Goal: Information Seeking & Learning: Learn about a topic

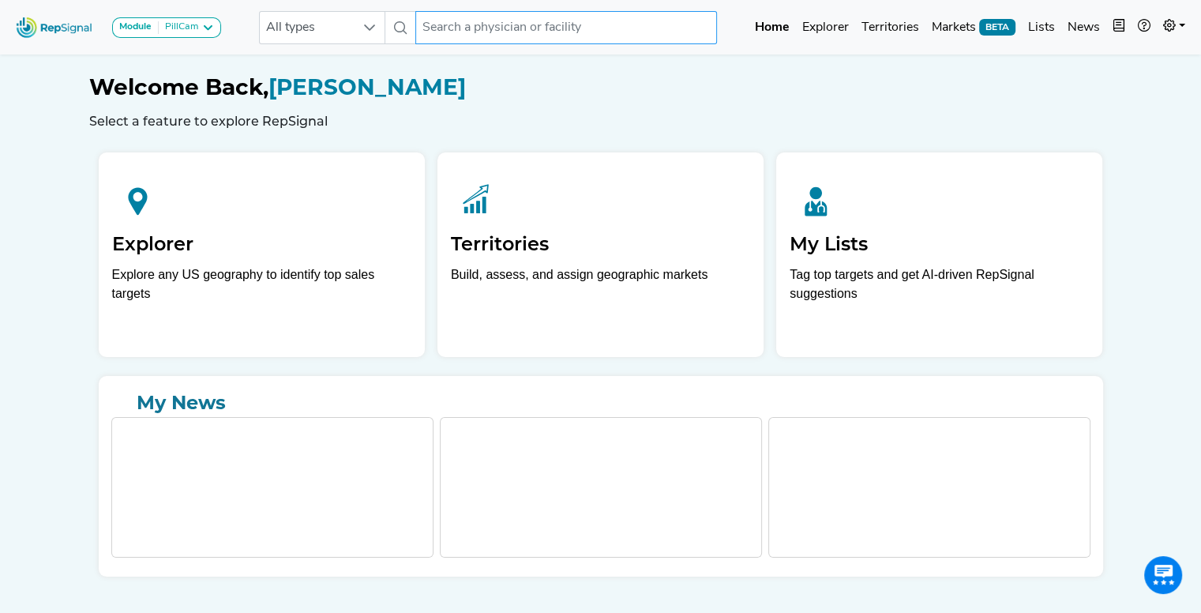
click at [441, 18] on input "text" at bounding box center [566, 27] width 302 height 33
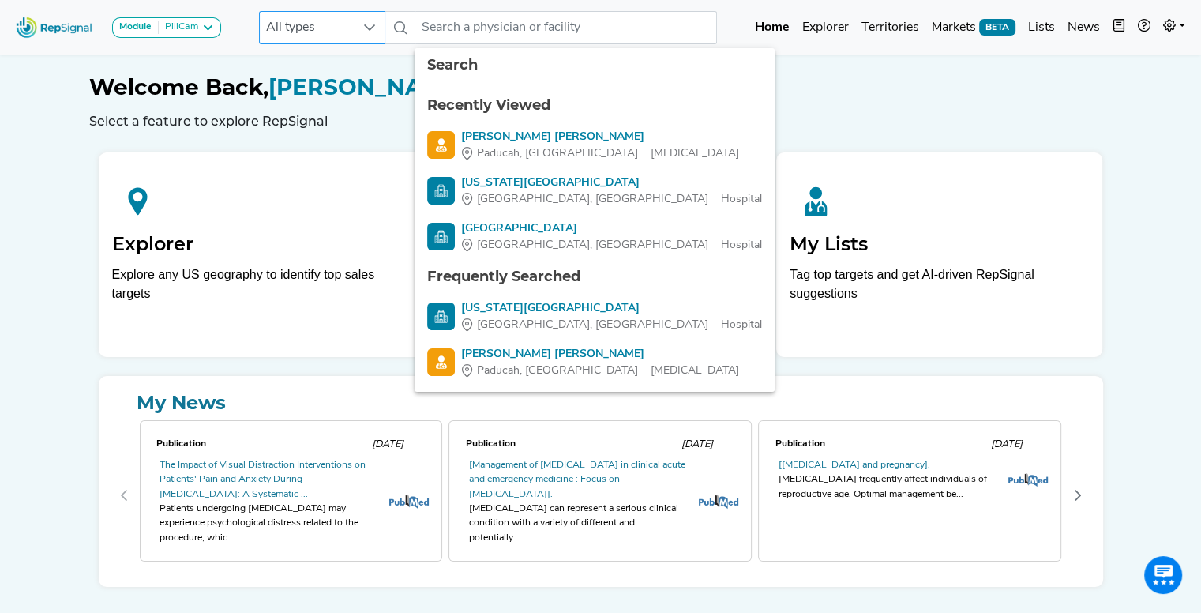
click at [352, 30] on span "All types" at bounding box center [307, 28] width 95 height 32
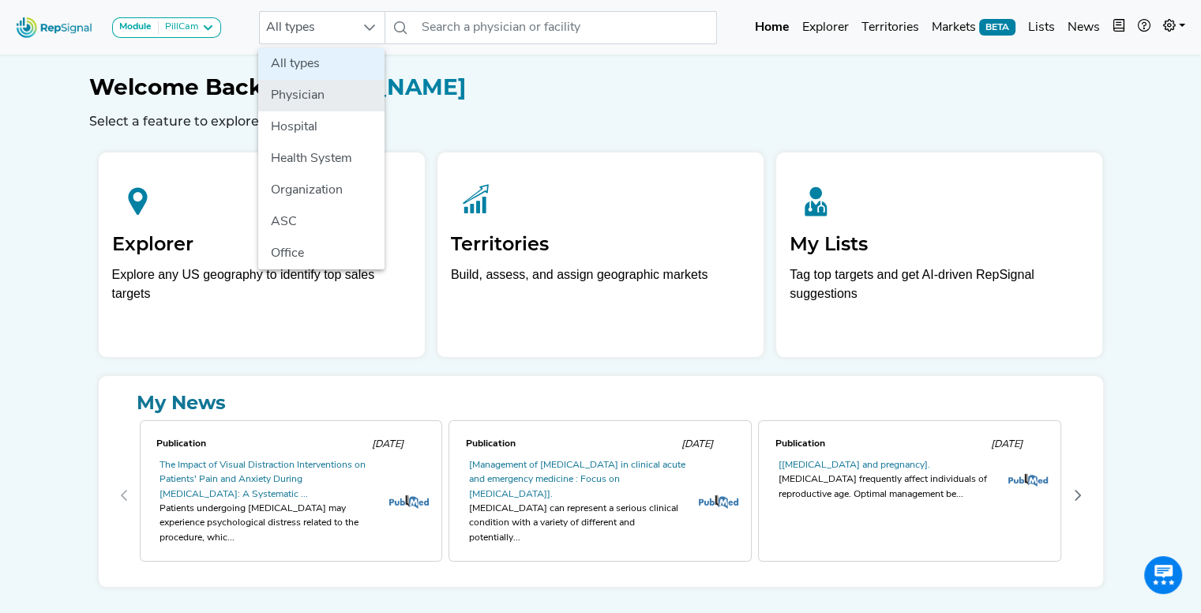
click at [302, 99] on li "Physician" at bounding box center [321, 96] width 126 height 32
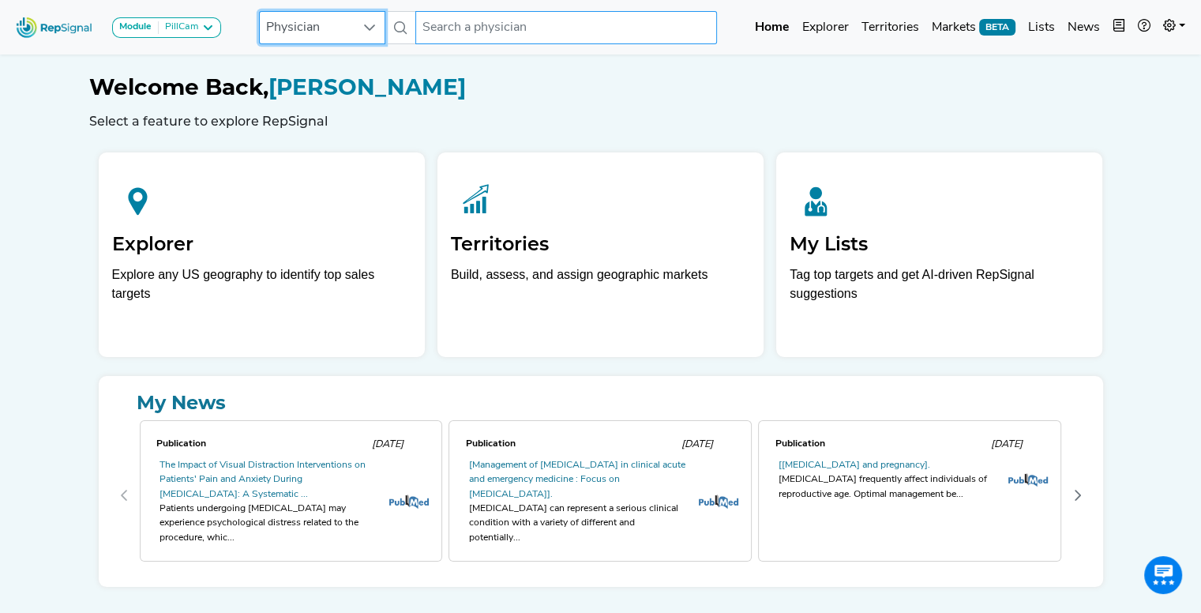
click at [624, 30] on input "text" at bounding box center [566, 27] width 302 height 33
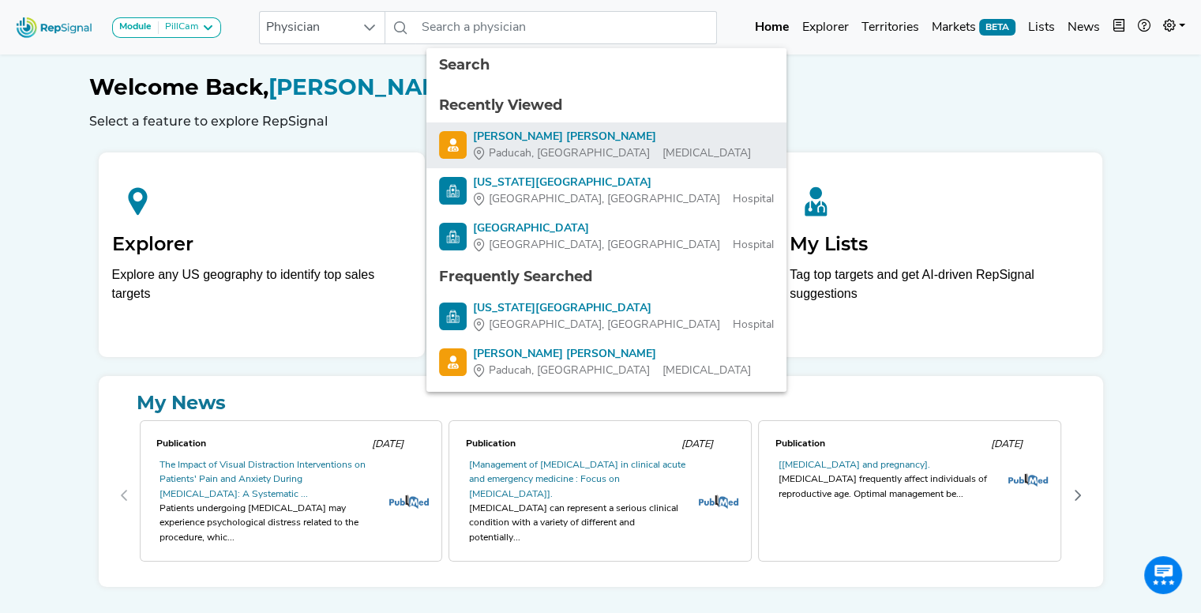
click at [486, 132] on div "Griffin Bicking" at bounding box center [612, 137] width 278 height 17
type input "Griffin Bicking"
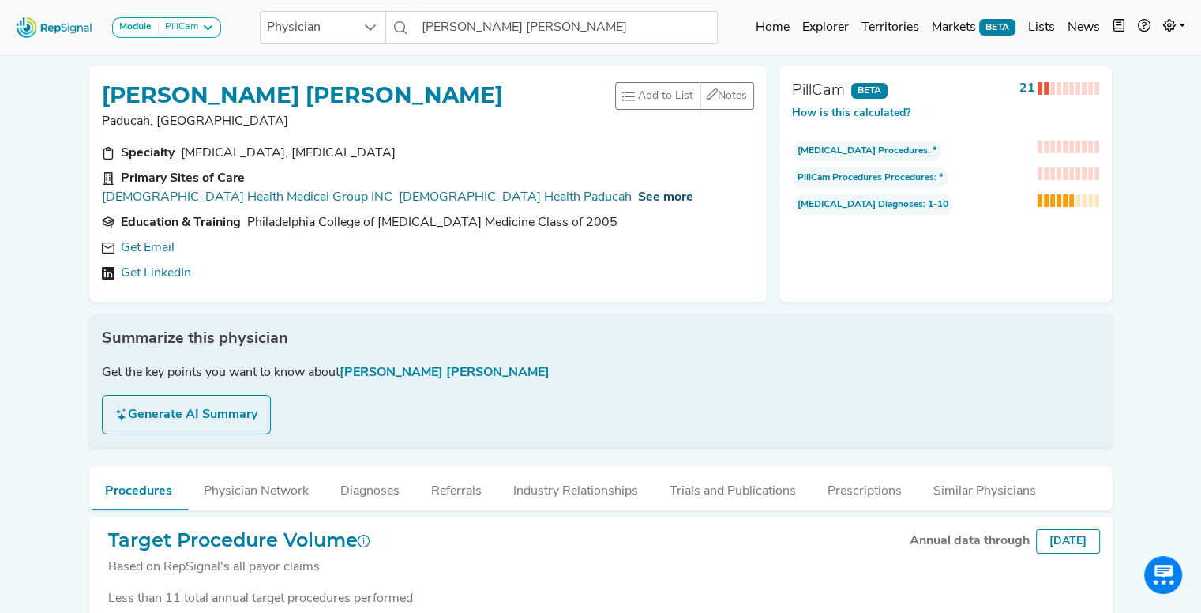
click at [638, 191] on span "See more" at bounding box center [665, 197] width 55 height 13
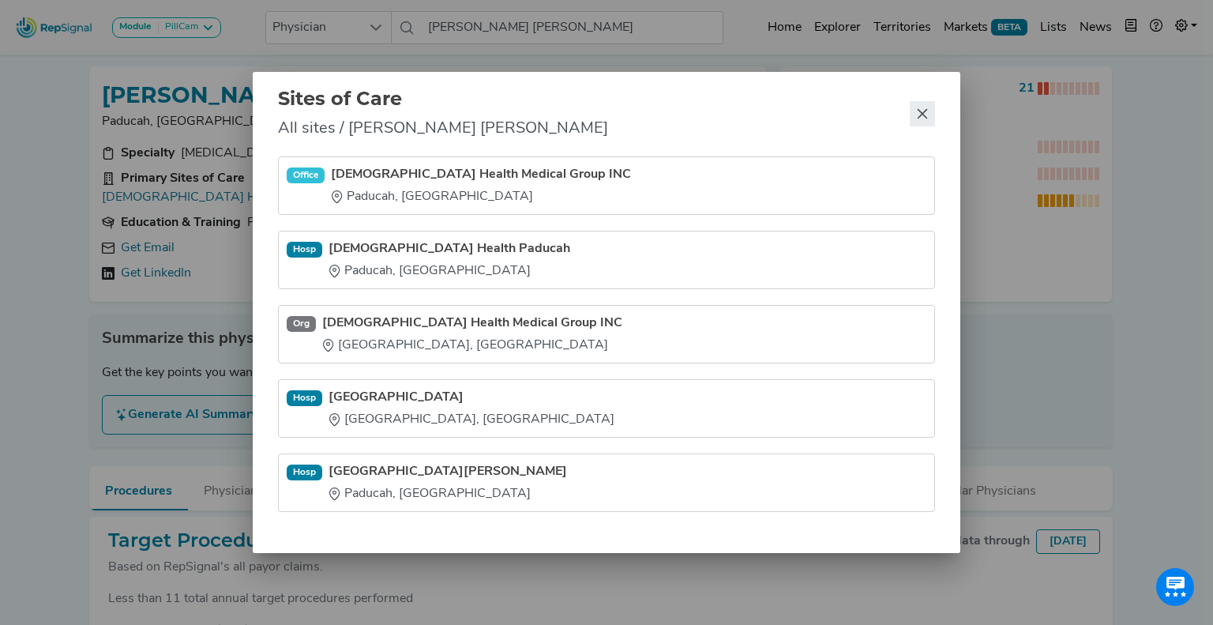
click at [919, 115] on icon "Close" at bounding box center [922, 113] width 13 height 13
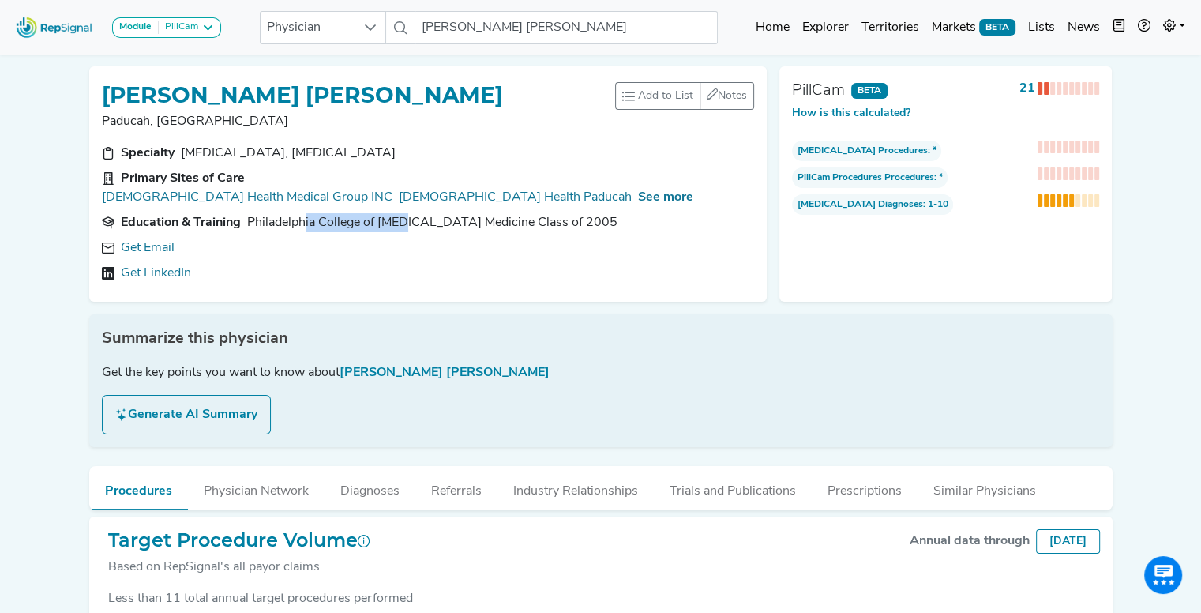
drag, startPoint x: 306, startPoint y: 200, endPoint x: 409, endPoint y: 205, distance: 103.6
click at [409, 213] on div "Philadelphia College of Osteopathic Medicine Class of 2005" at bounding box center [432, 222] width 370 height 19
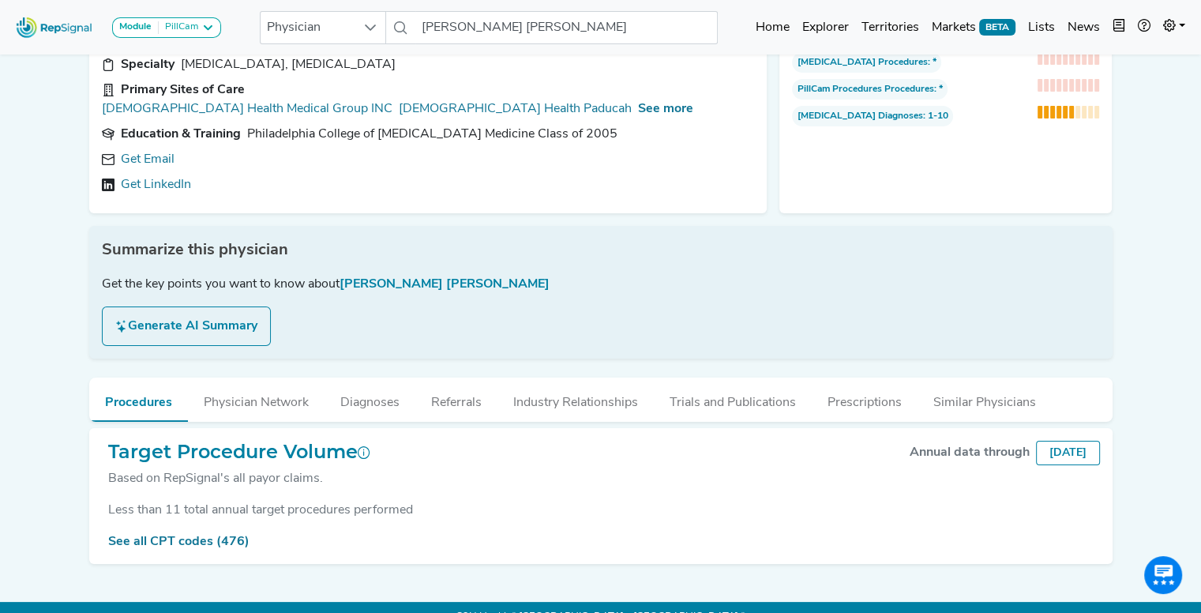
scroll to position [89, 0]
click at [227, 387] on button "Physician Network" at bounding box center [256, 398] width 137 height 43
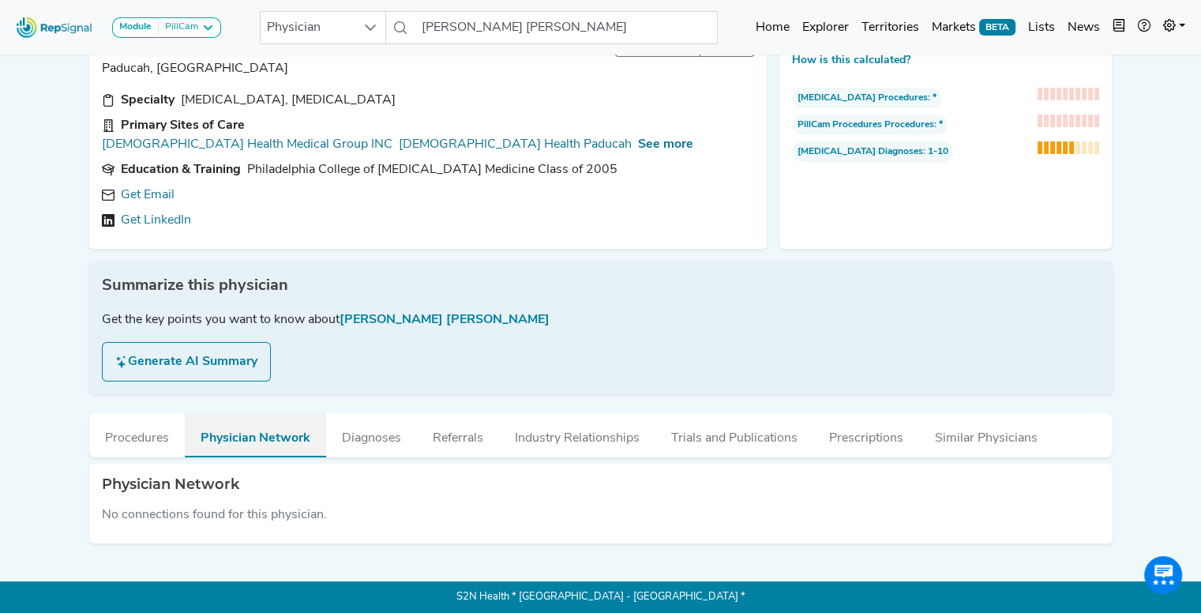
scroll to position [41, 0]
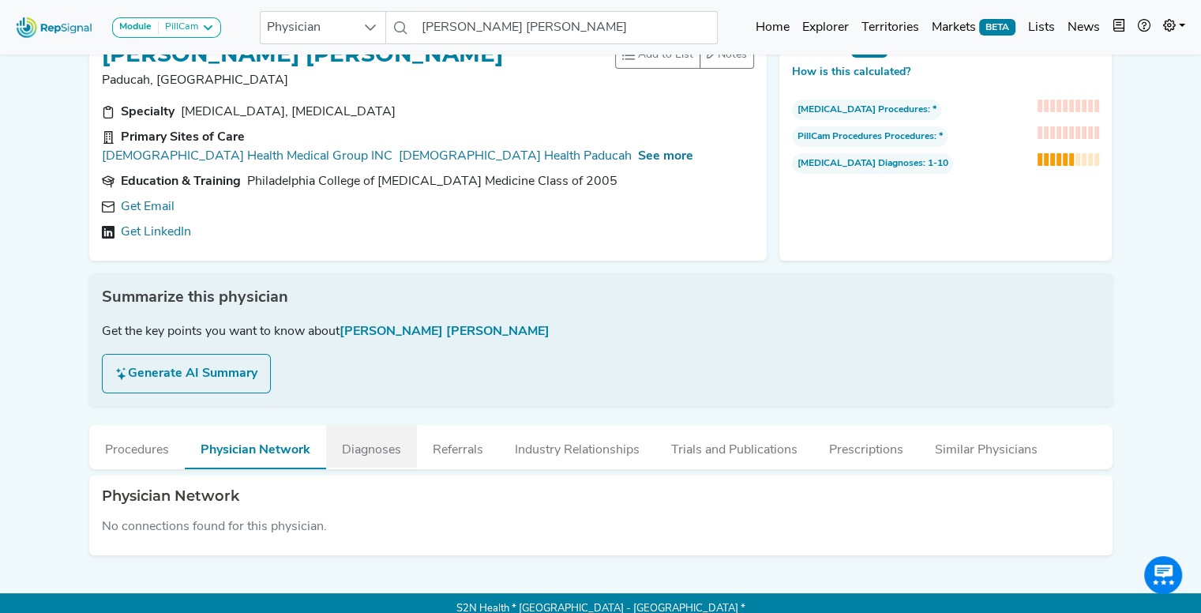
click at [370, 425] on button "Diagnoses" at bounding box center [371, 446] width 91 height 43
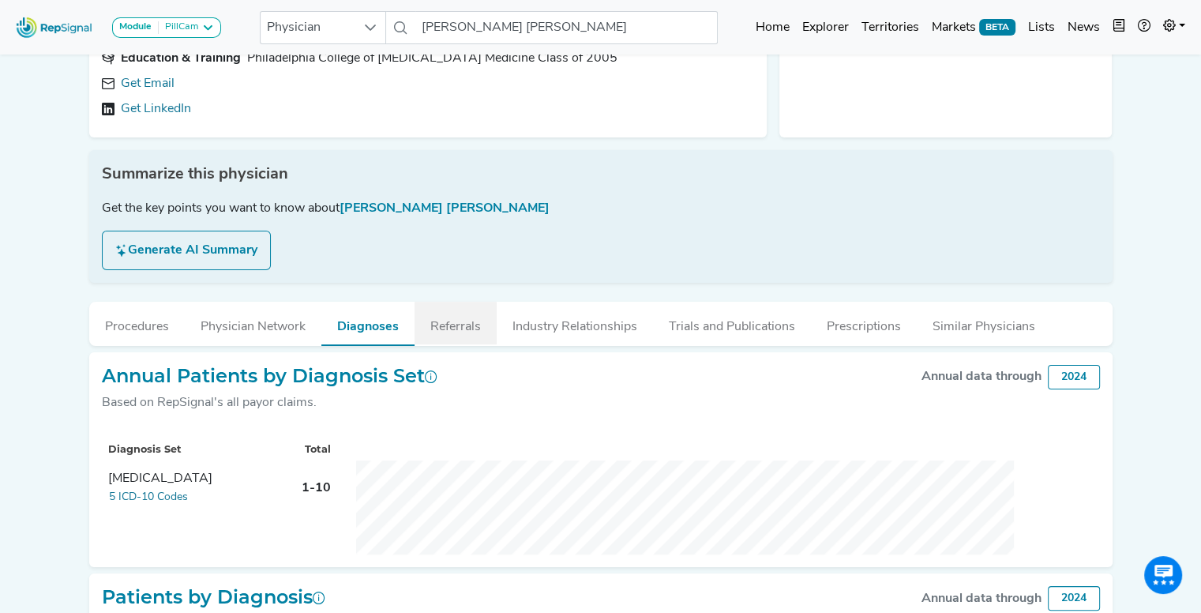
scroll to position [164, 0]
click at [457, 310] on button "Referrals" at bounding box center [456, 323] width 82 height 43
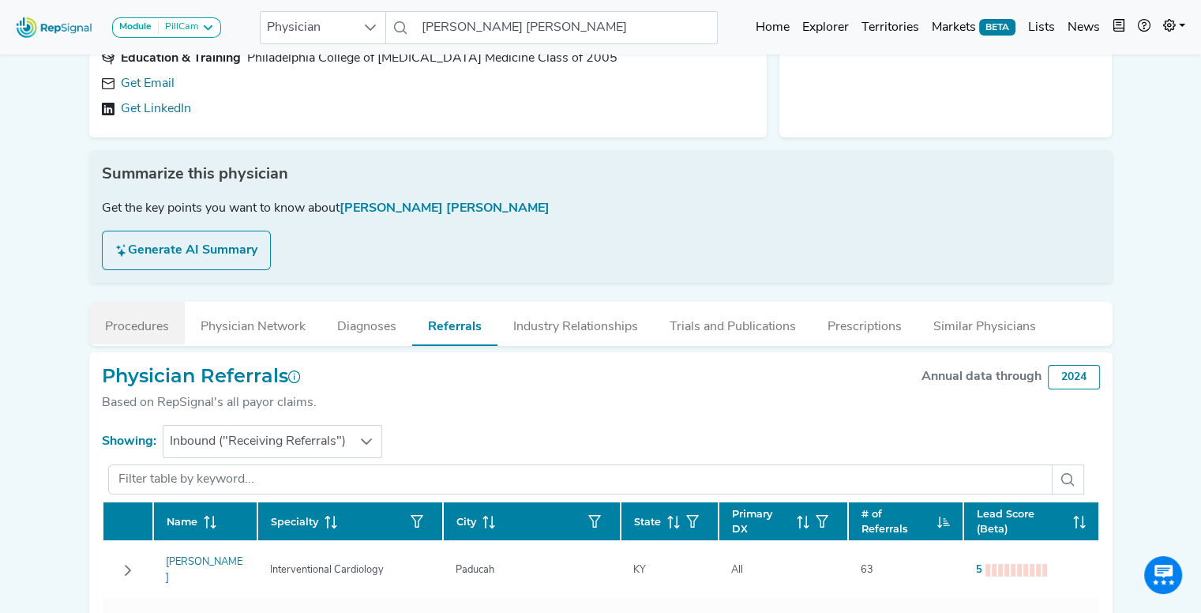
click at [137, 302] on button "Procedures" at bounding box center [137, 323] width 96 height 43
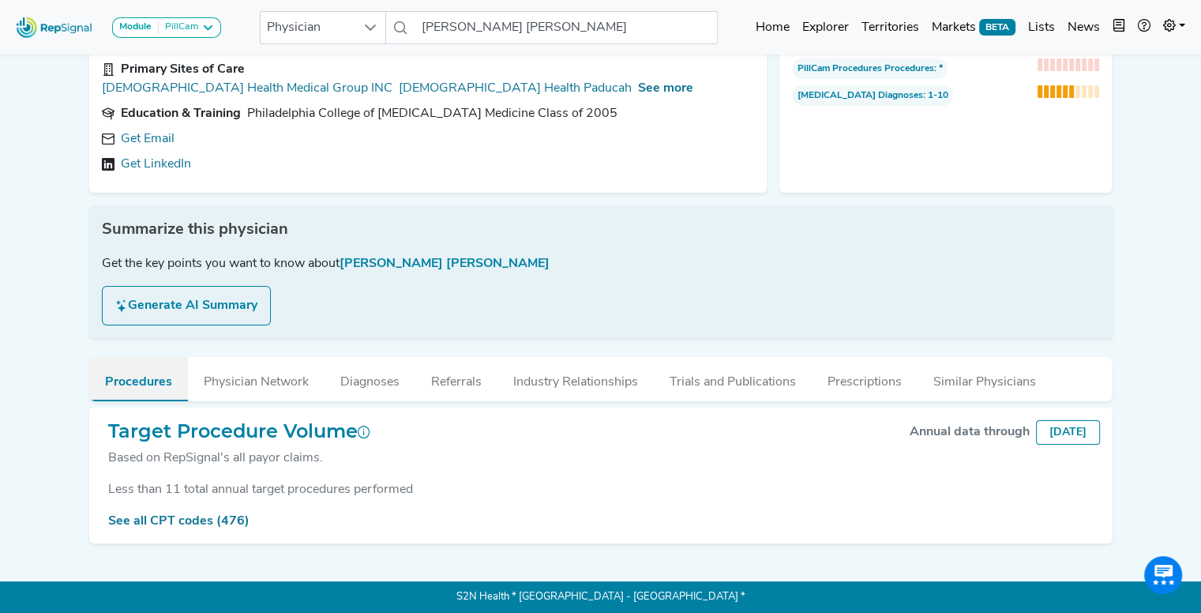
scroll to position [89, 0]
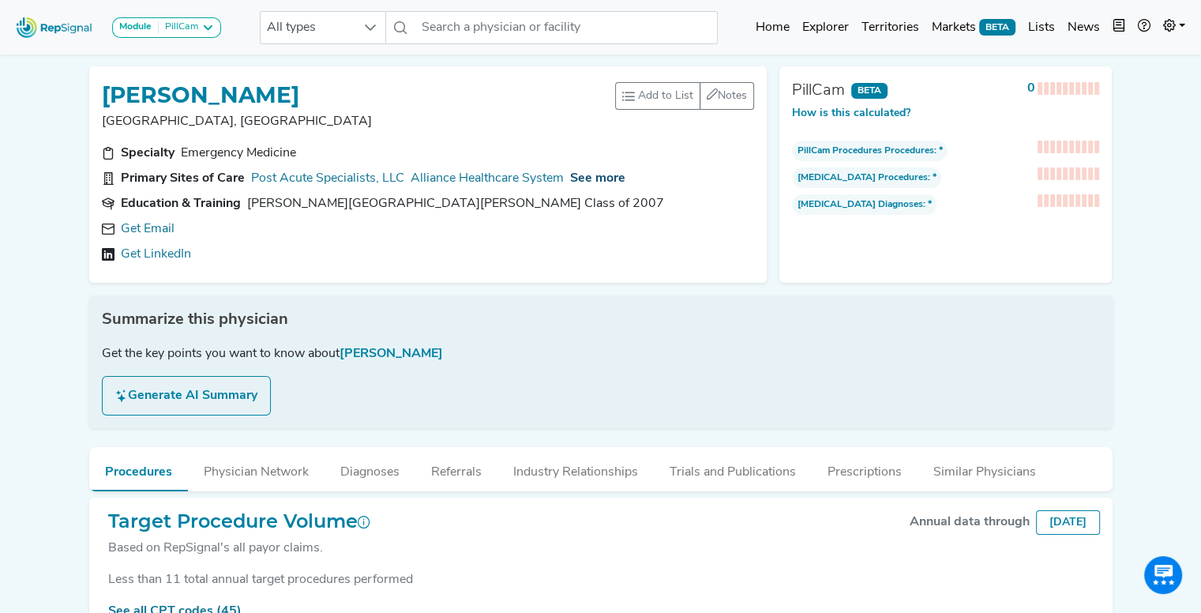
click at [591, 179] on span "See more" at bounding box center [597, 178] width 55 height 13
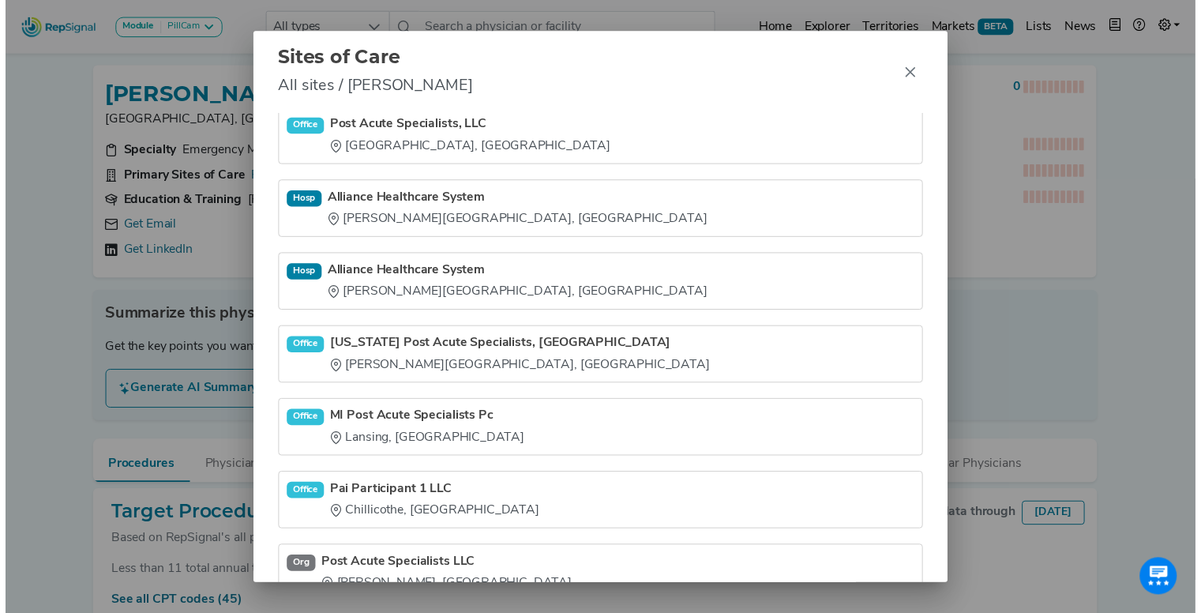
scroll to position [6, 0]
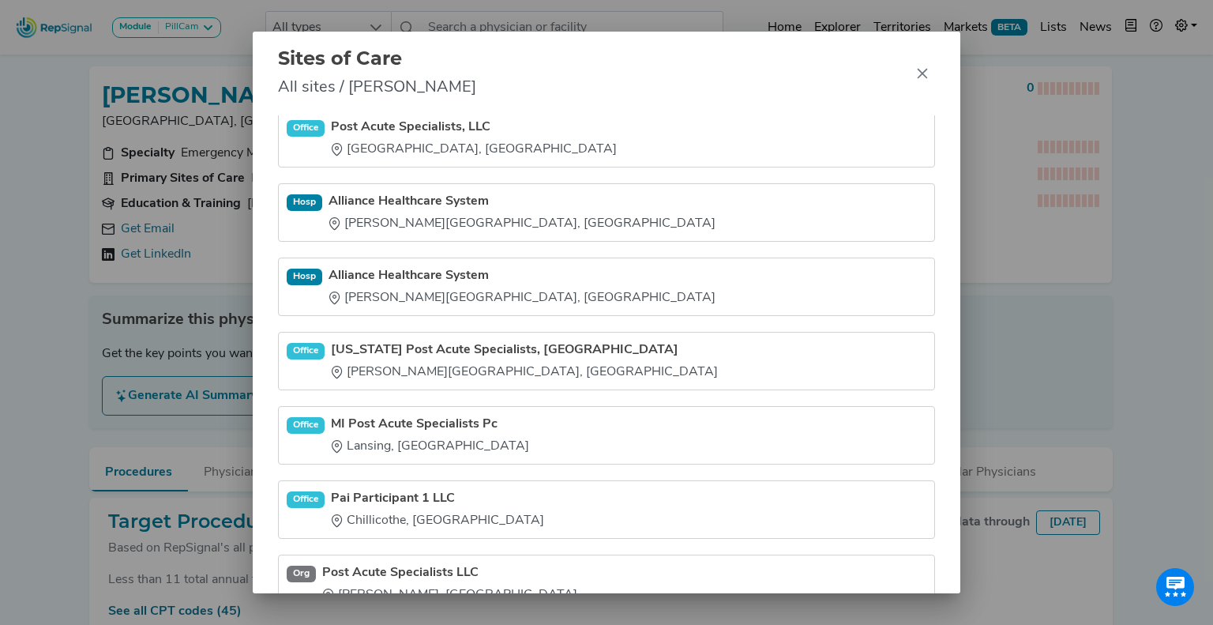
click at [398, 201] on link "Alliance Healthcare System" at bounding box center [522, 201] width 387 height 19
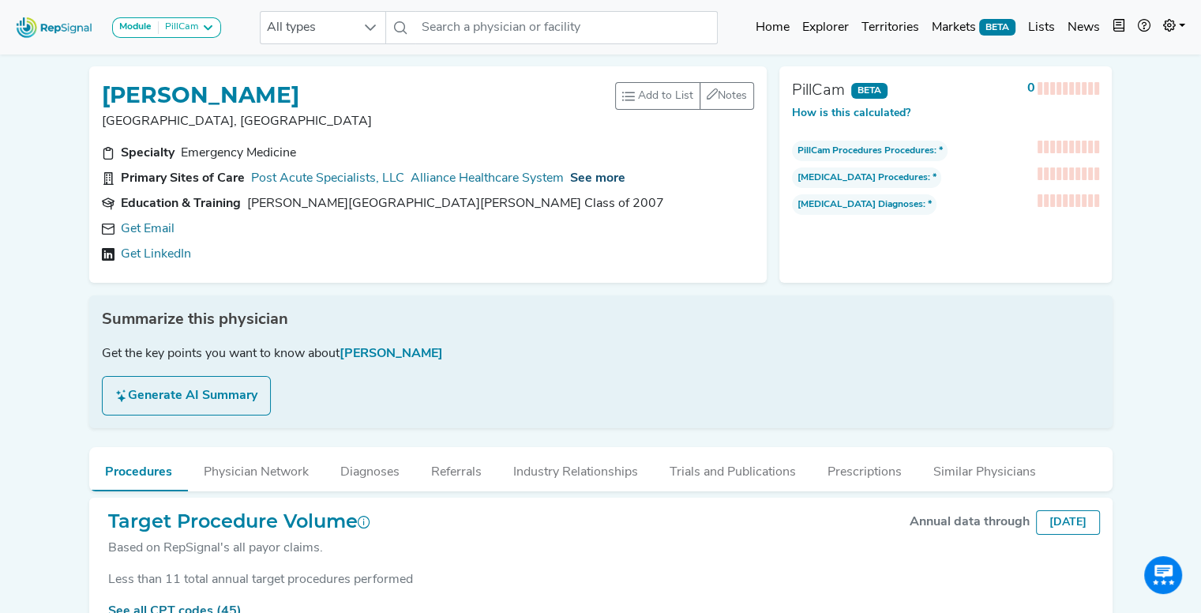
click at [610, 173] on span "See more" at bounding box center [597, 178] width 55 height 13
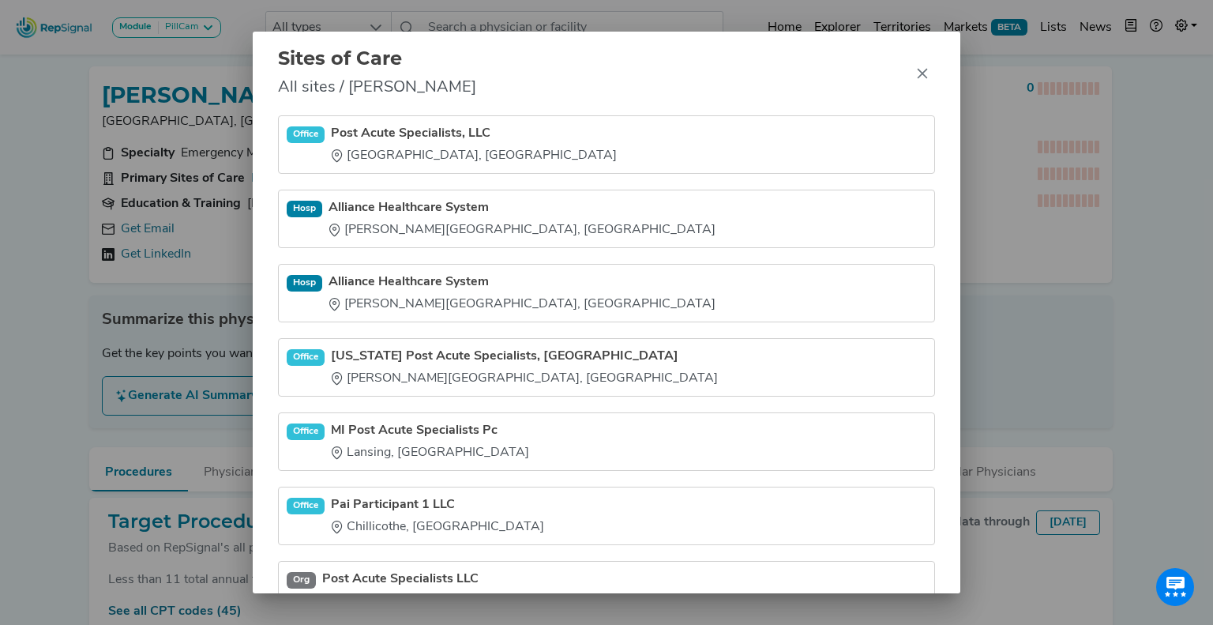
click at [68, 280] on div "Sites of Care All sites / [PERSON_NAME] Office Post Acute Specialists, LLC [GEO…" at bounding box center [606, 312] width 1213 height 625
click at [927, 75] on icon "Close" at bounding box center [922, 73] width 13 height 13
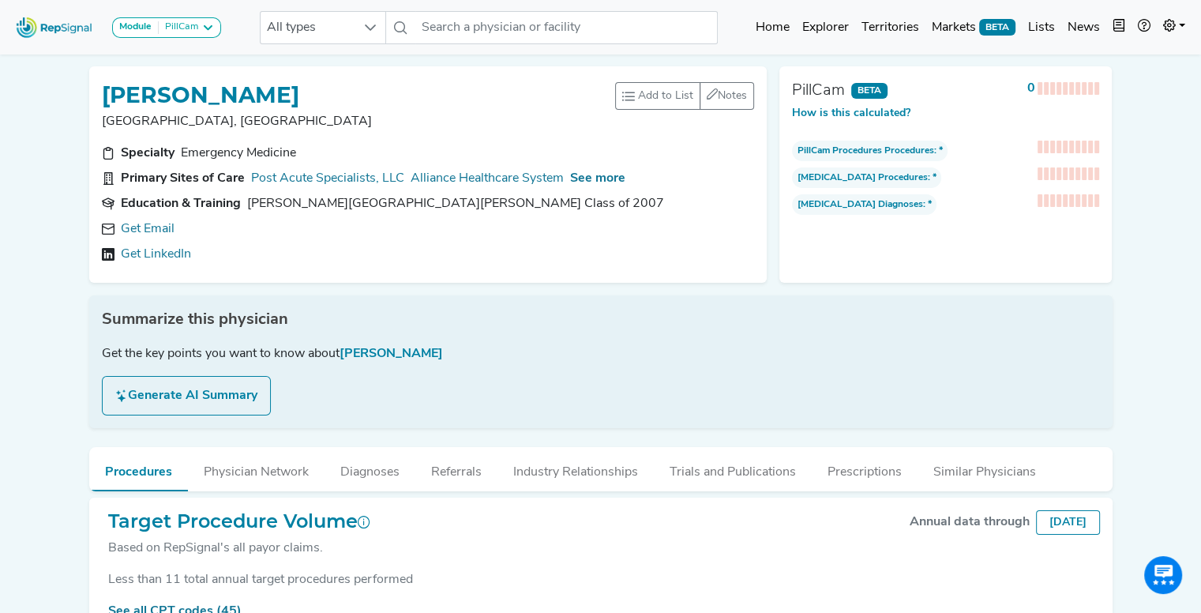
click at [190, 397] on button "Generate AI Summary" at bounding box center [186, 395] width 169 height 39
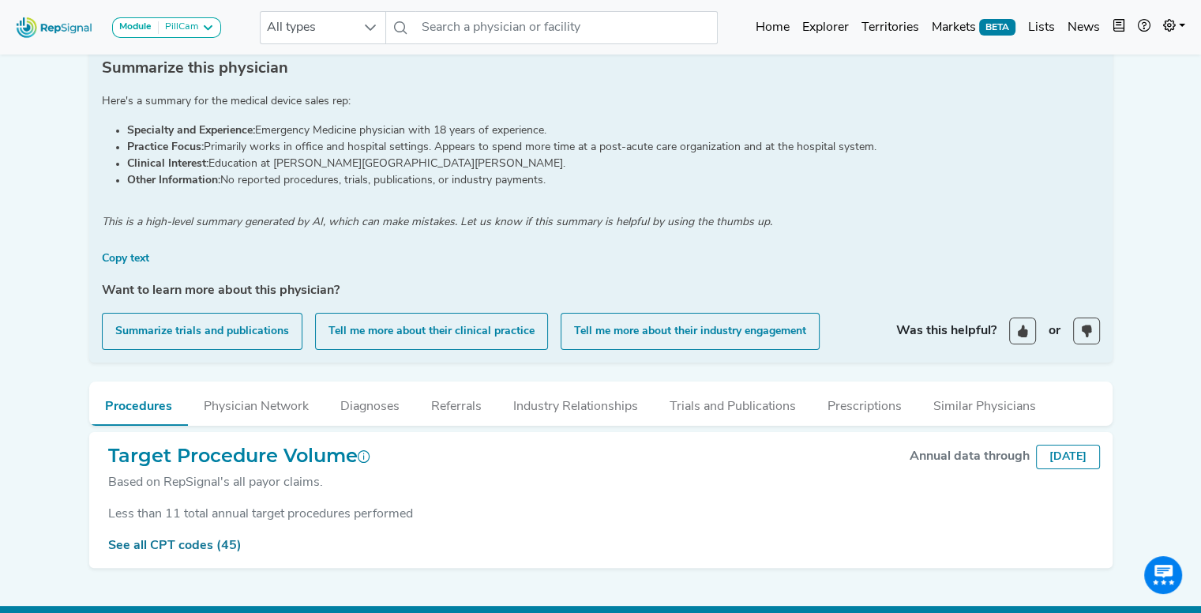
scroll to position [252, 0]
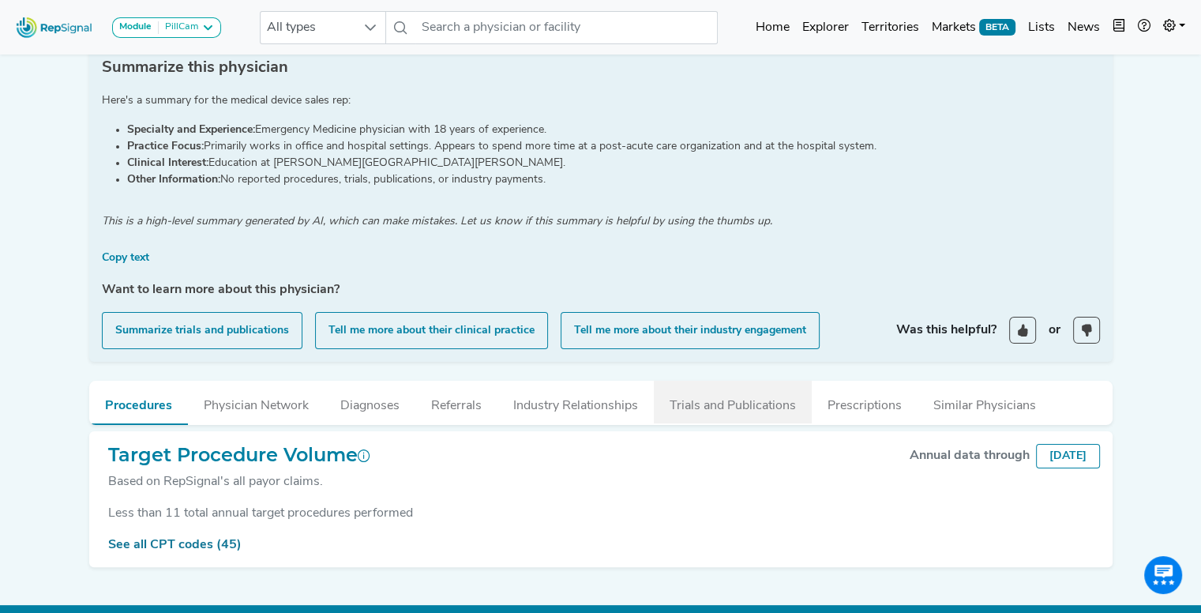
click at [667, 408] on button "Trials and Publications" at bounding box center [733, 402] width 158 height 43
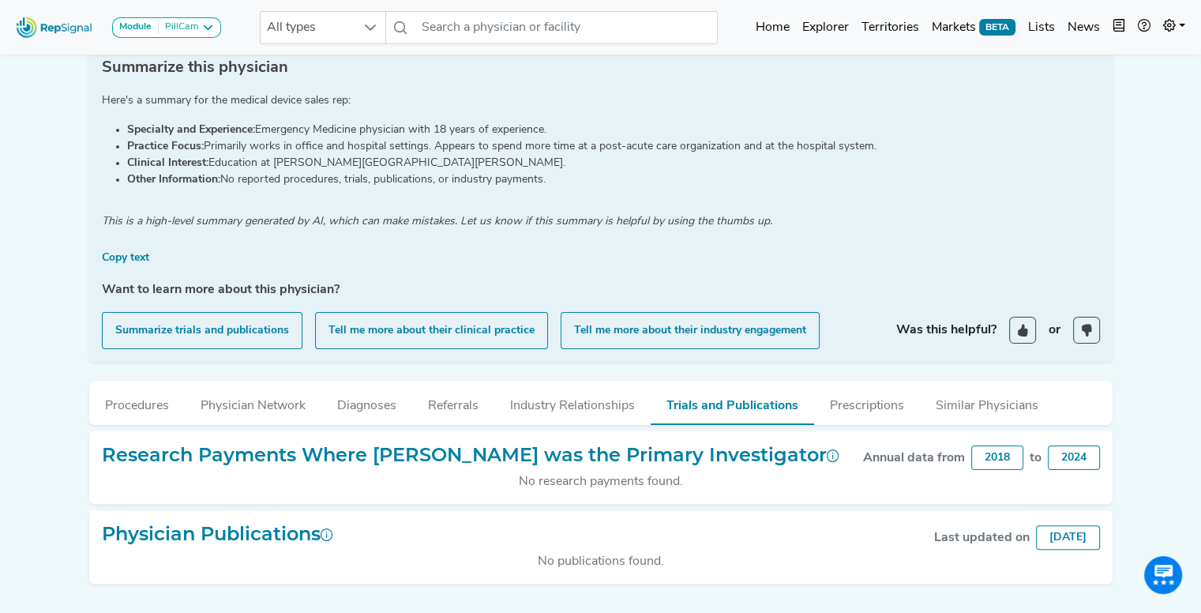
scroll to position [291, 0]
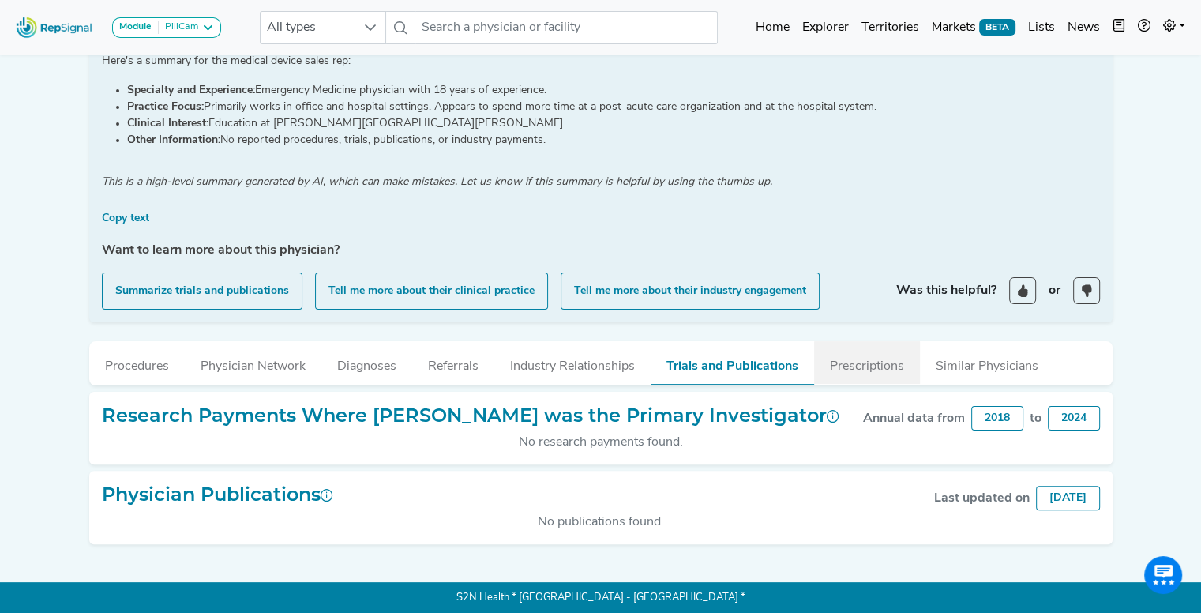
click at [851, 356] on button "Prescriptions" at bounding box center [867, 362] width 106 height 43
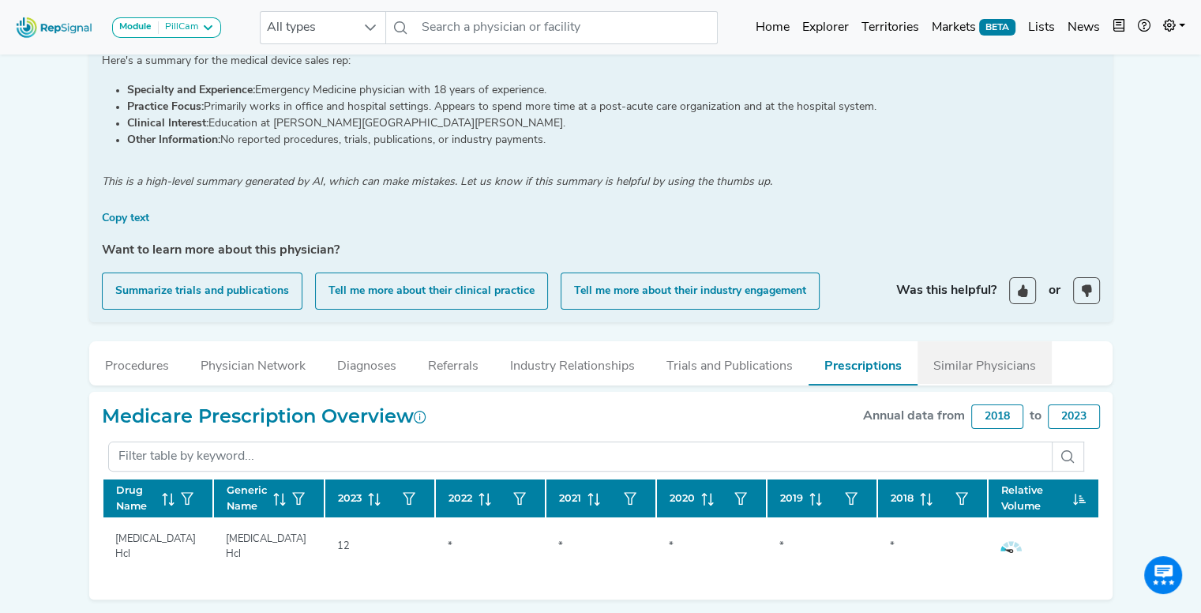
click at [968, 359] on button "Similar Physicians" at bounding box center [985, 362] width 134 height 43
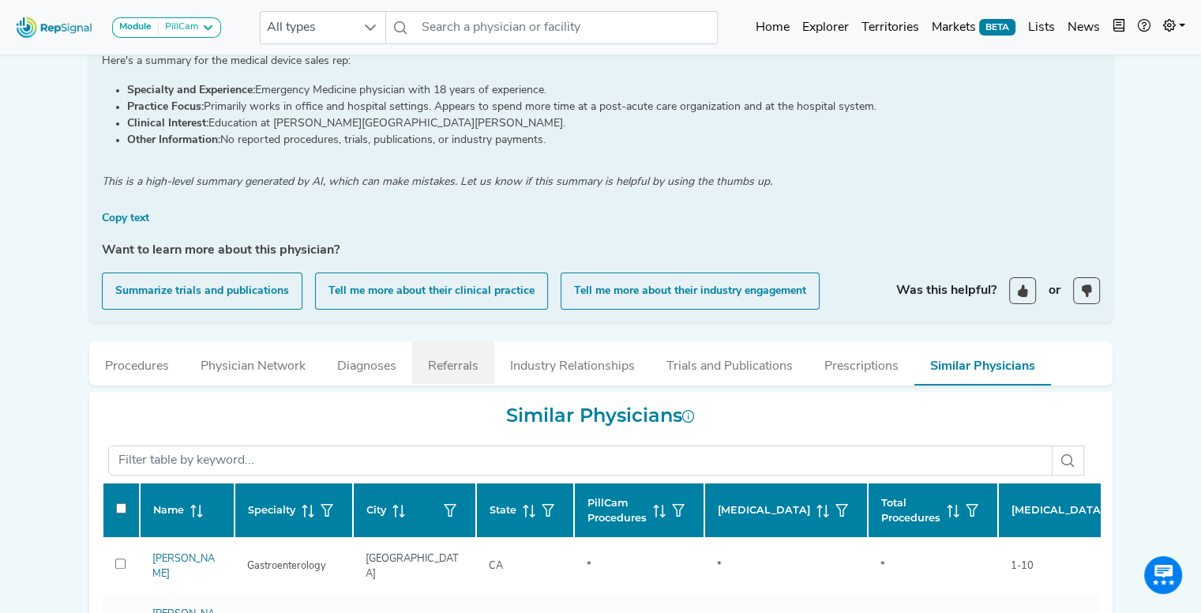
click at [452, 362] on button "Referrals" at bounding box center [453, 362] width 82 height 43
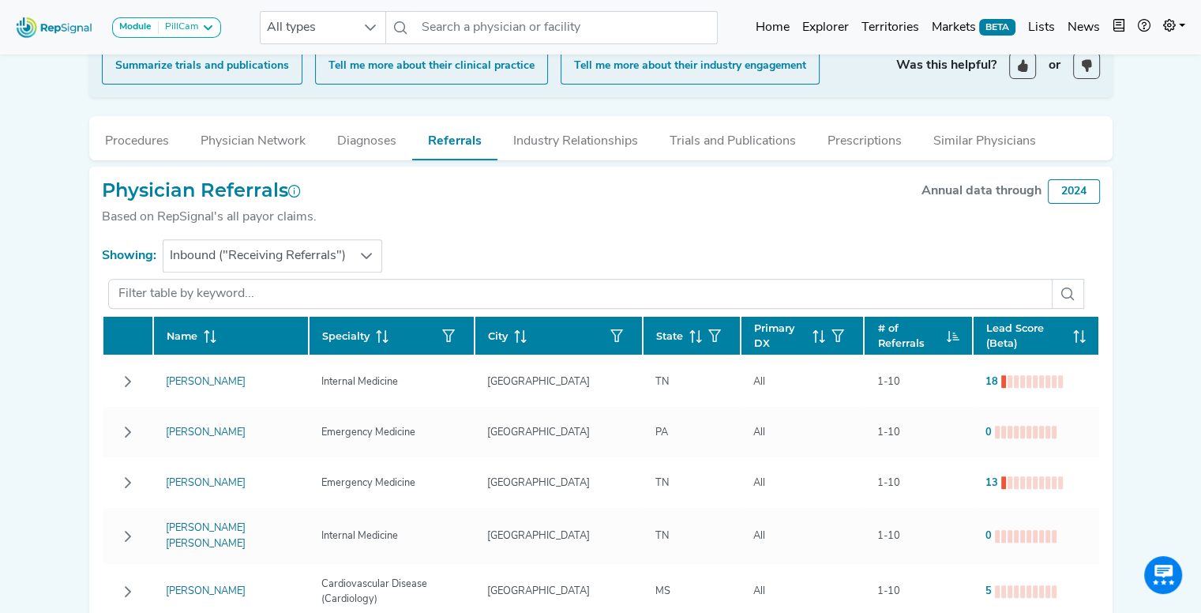
scroll to position [525, 0]
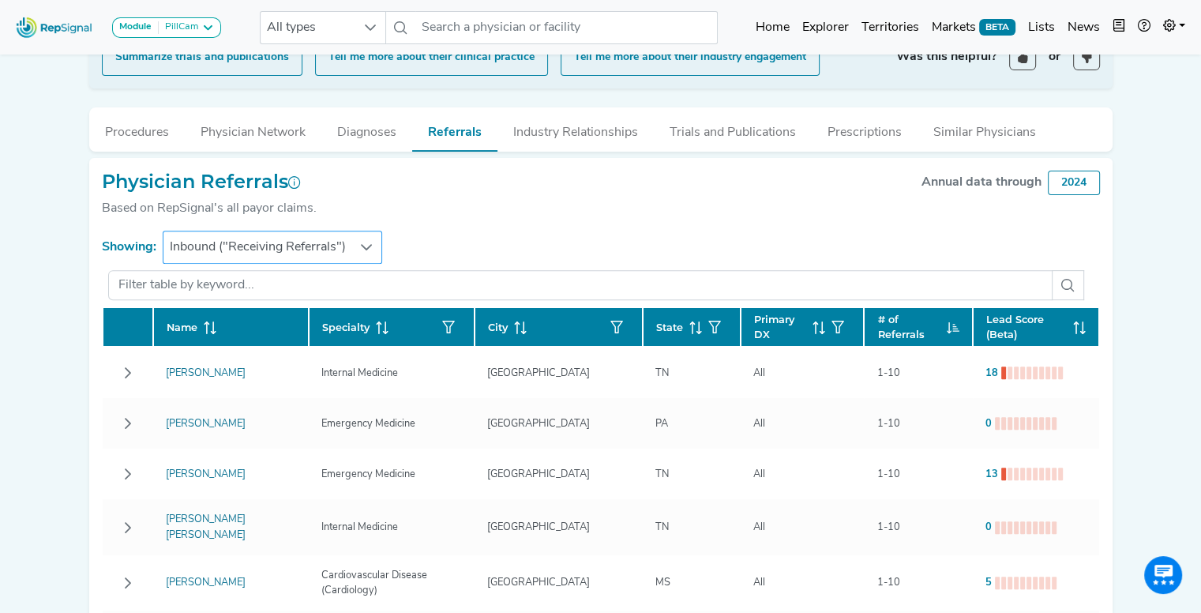
click at [352, 245] on div at bounding box center [367, 247] width 30 height 32
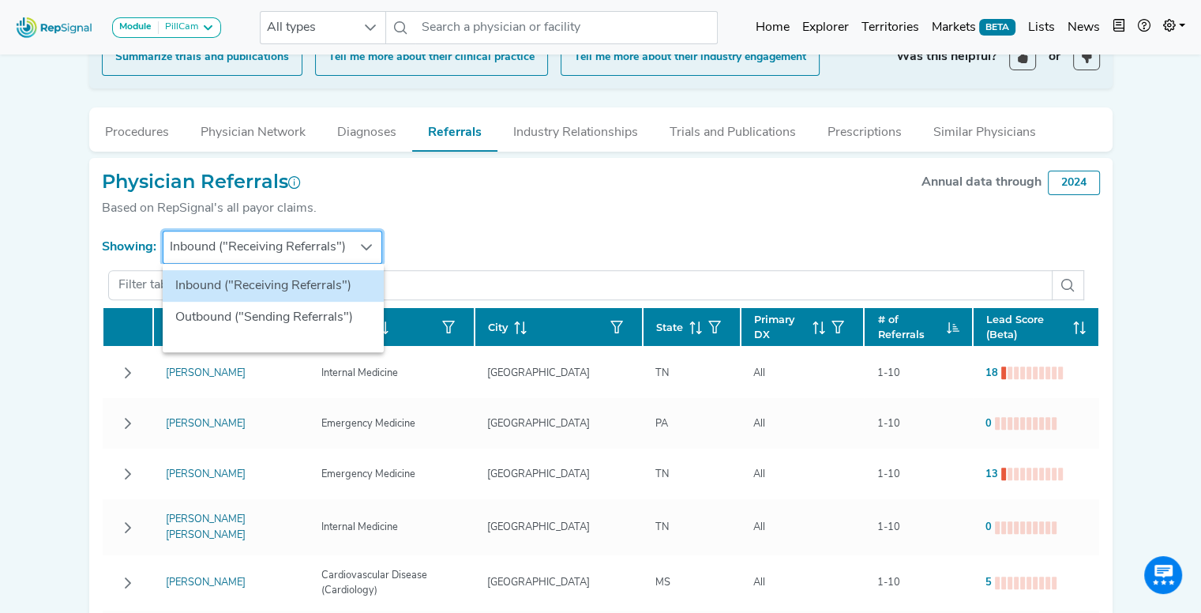
scroll to position [525, 12]
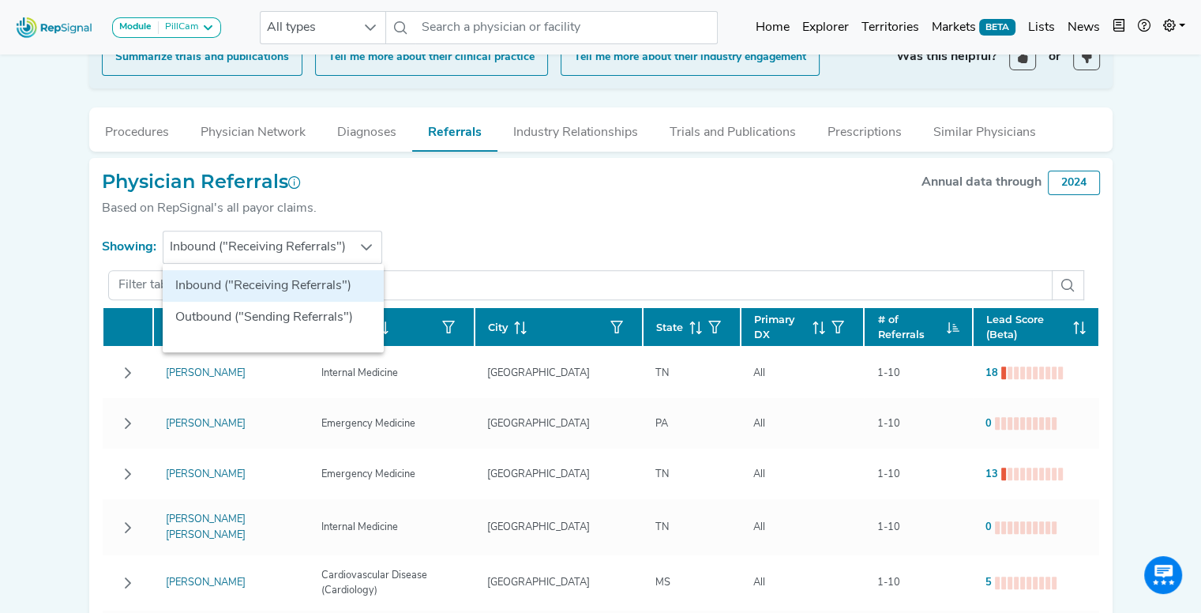
drag, startPoint x: 474, startPoint y: 242, endPoint x: 443, endPoint y: 230, distance: 33.3
click at [443, 231] on section "Showing: Inbound ("Receiving Referrals")" at bounding box center [601, 247] width 998 height 33
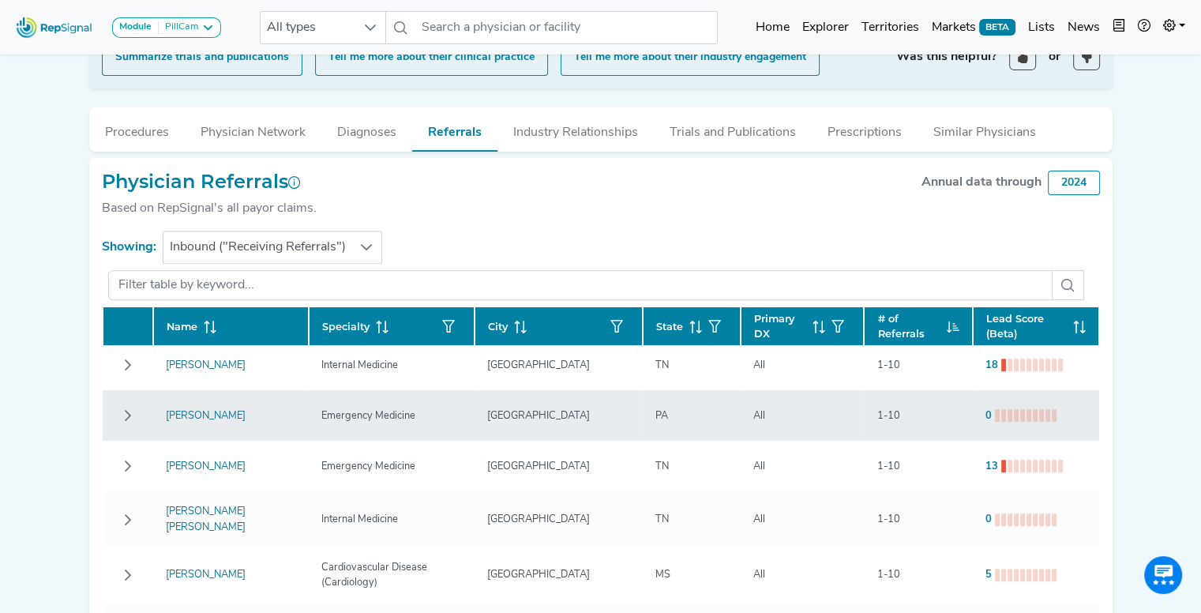
scroll to position [0, 0]
